Goal: Task Accomplishment & Management: Manage account settings

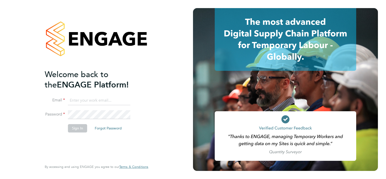
type input "mark.jacques@vistry.co.uk"
click at [80, 129] on button "Sign In" at bounding box center [77, 128] width 19 height 8
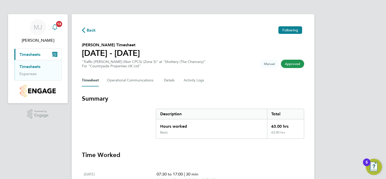
click at [58, 23] on span "13" at bounding box center [59, 24] width 6 height 6
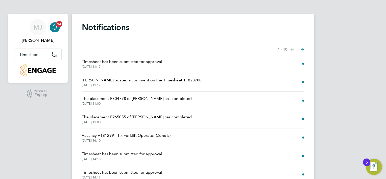
click at [168, 100] on span "The placement P304778 of [PERSON_NAME] has completed" at bounding box center [137, 98] width 110 height 6
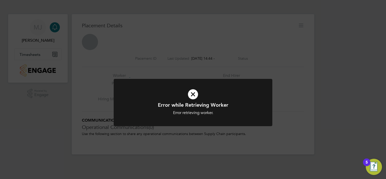
click at [195, 93] on icon at bounding box center [192, 94] width 131 height 20
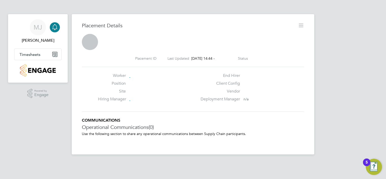
click at [54, 24] on icon "Main navigation" at bounding box center [55, 27] width 6 height 6
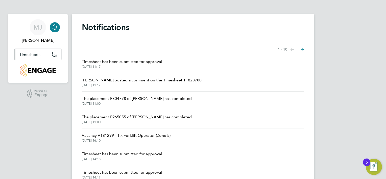
click at [55, 55] on icon "Main navigation" at bounding box center [53, 55] width 3 height 3
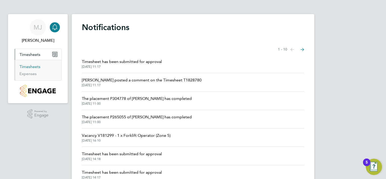
click at [39, 67] on link "Timesheets" at bounding box center [29, 66] width 21 height 5
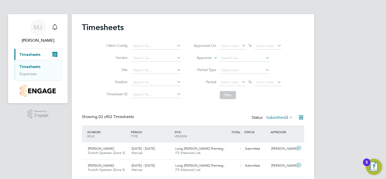
scroll to position [13, 44]
click at [87, 100] on div "Client Config Vendor Site Position Timesheet ID Approved On Select date To Sele…" at bounding box center [193, 69] width 222 height 64
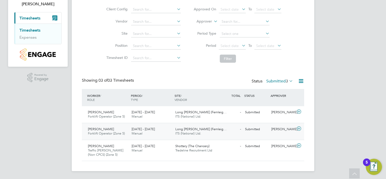
click at [95, 132] on span "Forklift Operator (Zone 5)" at bounding box center [106, 133] width 37 height 4
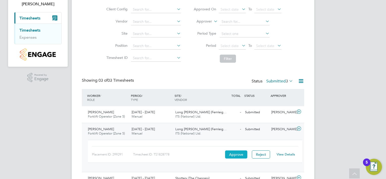
click at [232, 155] on button "Approve" at bounding box center [236, 154] width 22 height 8
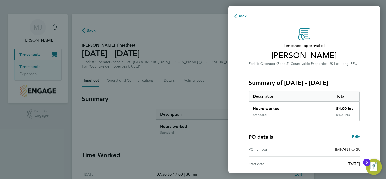
click at [236, 125] on div "Timesheet approval of Imran Hussain Forklift Operator (Zone 5) · Countryside Pr…" at bounding box center [304, 129] width 152 height 214
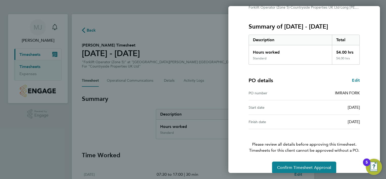
scroll to position [63, 0]
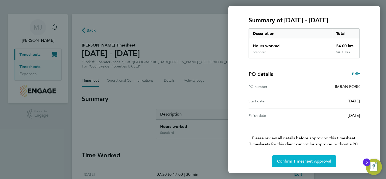
click at [317, 159] on span "Confirm Timesheet Approval" at bounding box center [304, 161] width 54 height 5
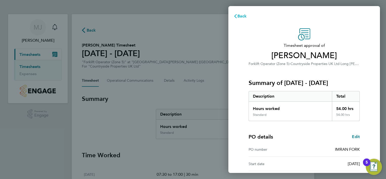
click at [236, 15] on icon "button" at bounding box center [235, 16] width 4 height 4
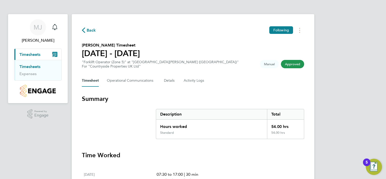
click at [56, 54] on icon "Main navigation" at bounding box center [56, 54] width 2 height 0
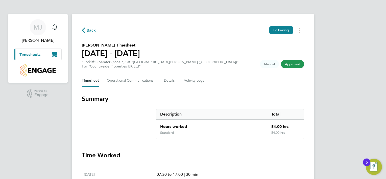
click at [56, 54] on icon "Main navigation" at bounding box center [56, 54] width 2 height 0
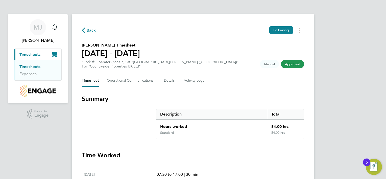
click at [36, 67] on link "Timesheets" at bounding box center [29, 66] width 21 height 5
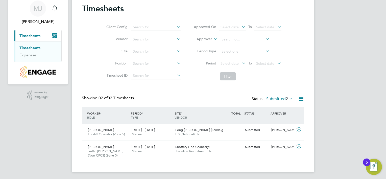
scroll to position [19, 0]
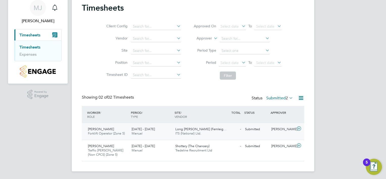
click at [116, 128] on div "Luke Dempster Forklift Operator (Zone 5) 22 - 28 Sep 2025" at bounding box center [108, 131] width 44 height 13
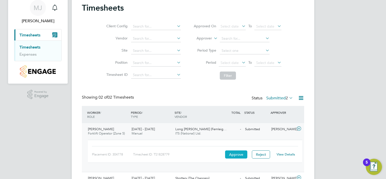
click at [236, 154] on button "Approve" at bounding box center [236, 154] width 22 height 8
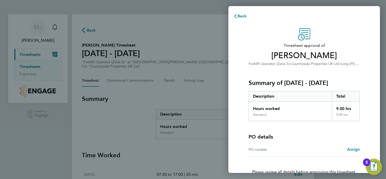
click at [237, 113] on div "Timesheet approval of [PERSON_NAME] Forklift Operator (Zone 5) · Countryside Pr…" at bounding box center [304, 114] width 152 height 185
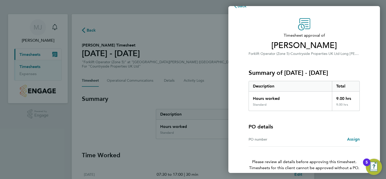
scroll to position [34, 0]
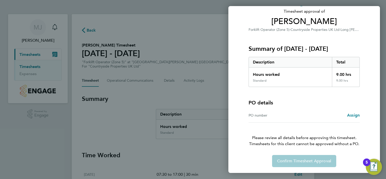
click at [303, 157] on div "Confirm Timesheet Approval" at bounding box center [303, 161] width 123 height 12
